Goal: Find specific page/section: Find specific page/section

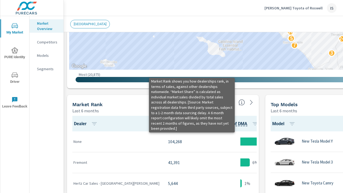
scroll to position [0, 0]
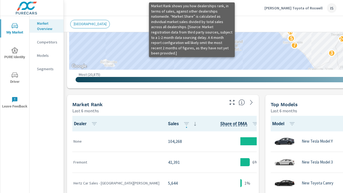
scroll to position [280, 0]
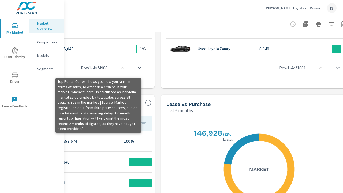
scroll to position [380, 121]
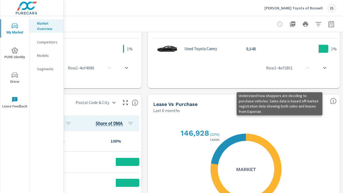
click at [290, 24] on icon "button" at bounding box center [292, 23] width 5 height 5
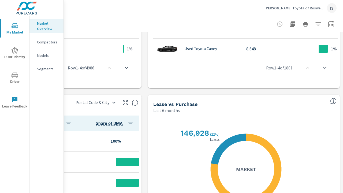
click at [290, 24] on icon "button" at bounding box center [292, 23] width 5 height 5
